Goal: Check status: Check status

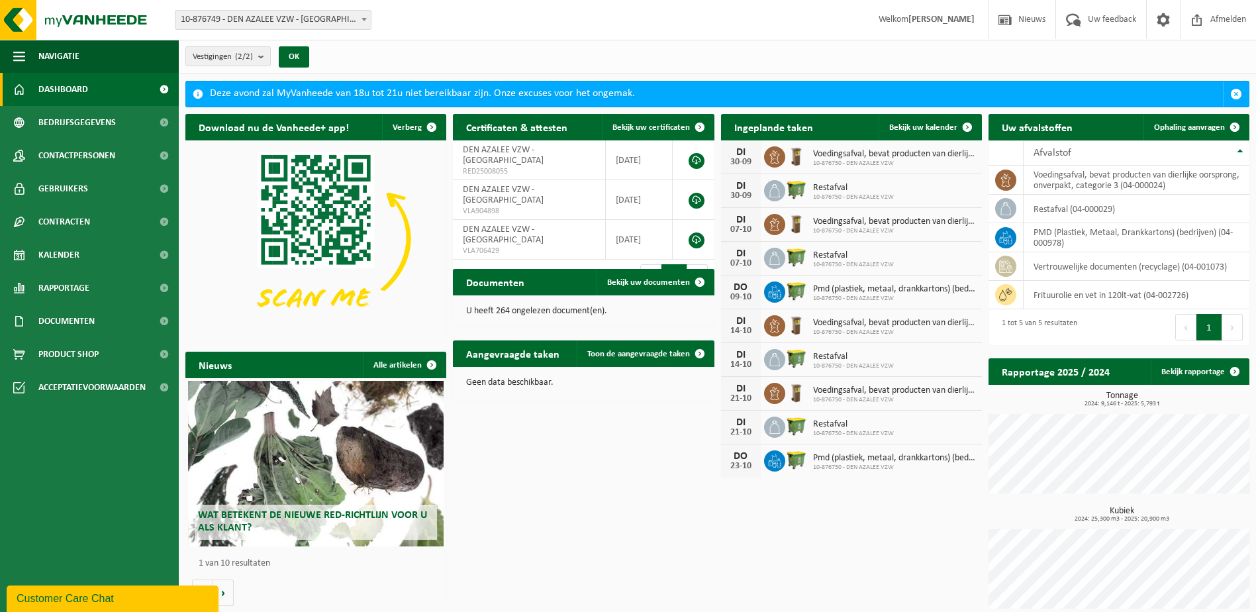
click at [848, 46] on div "Vestigingen (2/2) Alles selecteren Alles deselecteren Actieve selecteren DEN AZ…" at bounding box center [717, 57] width 1077 height 34
click at [927, 127] on span "Bekijk uw kalender" at bounding box center [923, 127] width 68 height 9
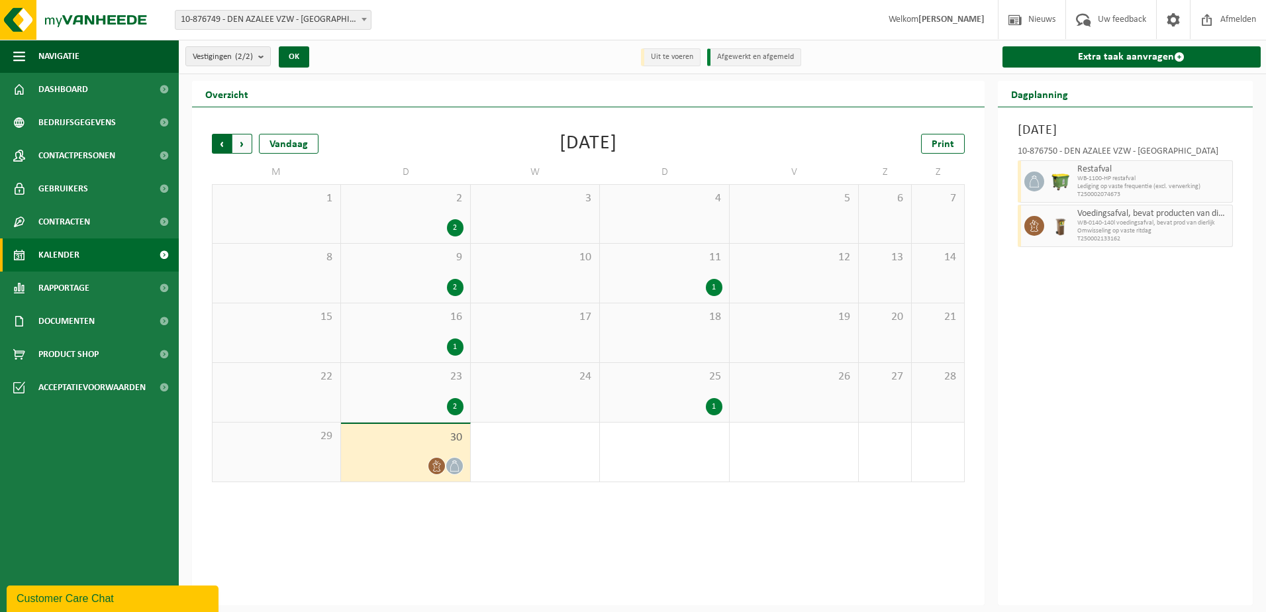
click at [244, 142] on span "Volgende" at bounding box center [242, 144] width 20 height 20
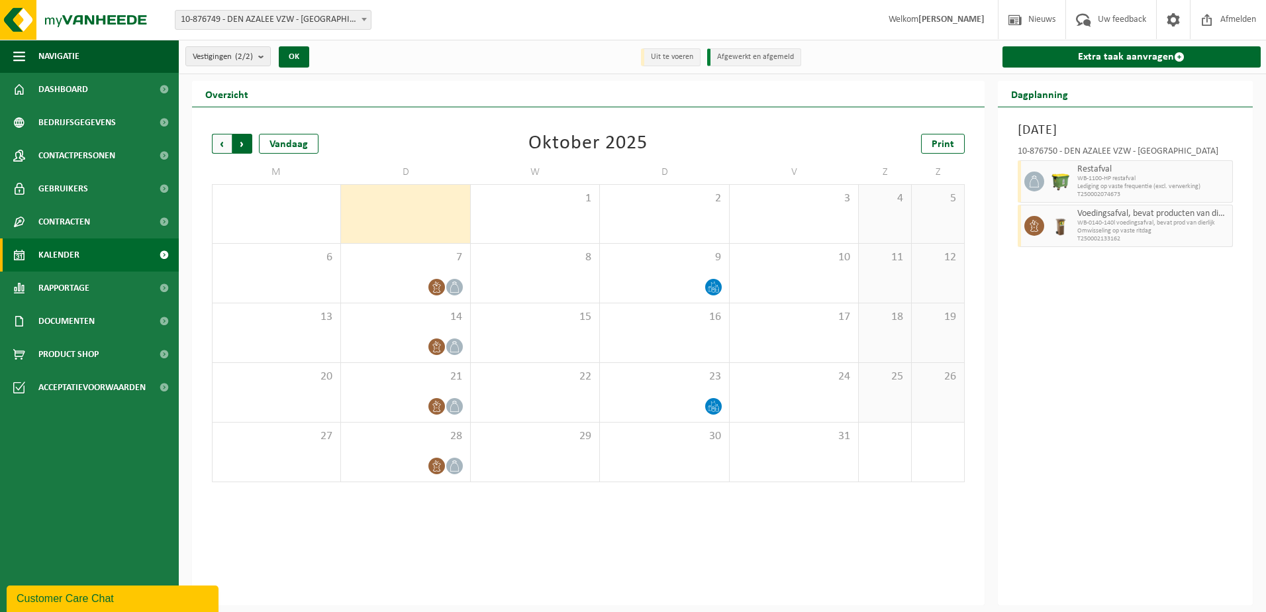
click at [220, 143] on span "Vorige" at bounding box center [222, 144] width 20 height 20
